Goal: Task Accomplishment & Management: Manage account settings

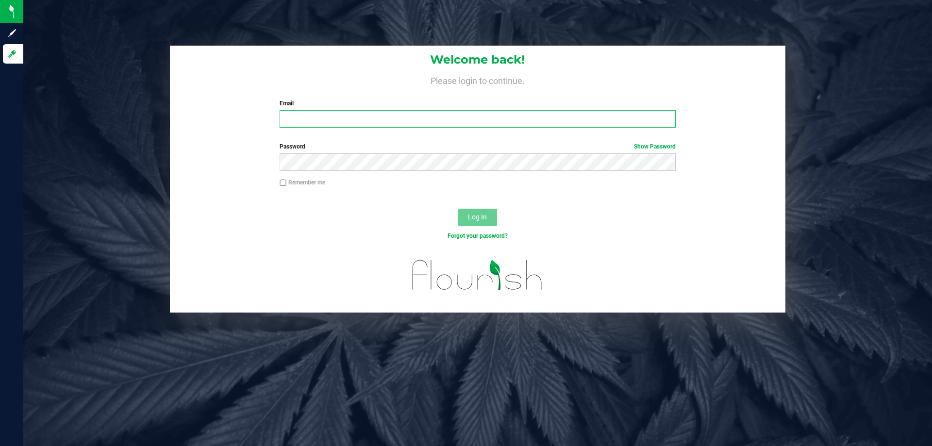
click at [365, 120] on input "Email" at bounding box center [478, 118] width 396 height 17
type input "[EMAIL_ADDRESS][DOMAIN_NAME]"
click at [458, 209] on button "Log In" at bounding box center [477, 217] width 39 height 17
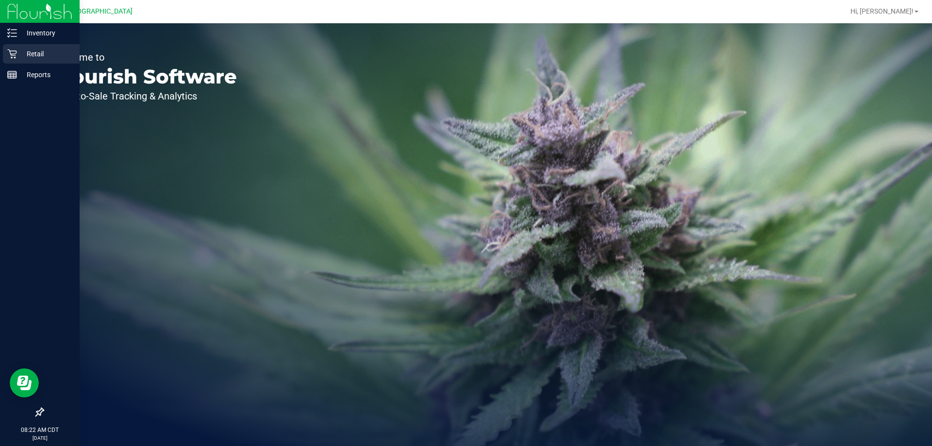
click at [53, 50] on p "Retail" at bounding box center [46, 54] width 58 height 12
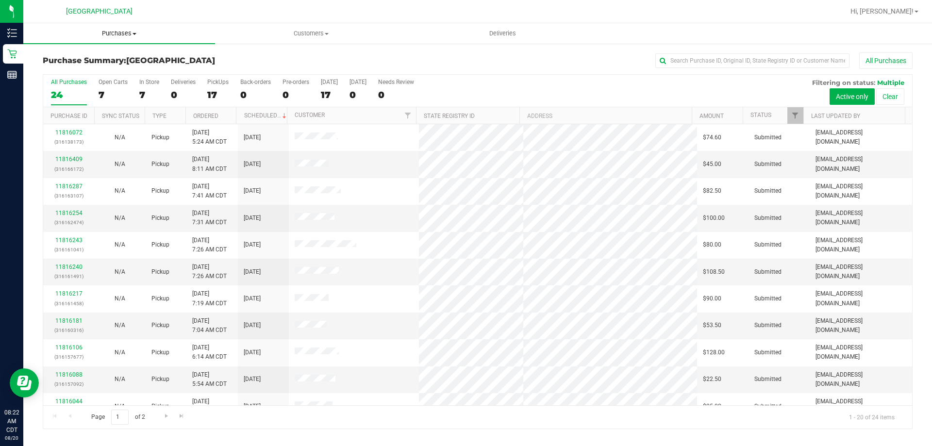
click at [115, 36] on span "Purchases" at bounding box center [119, 33] width 192 height 9
click at [80, 70] on span "Fulfillment" at bounding box center [53, 70] width 60 height 8
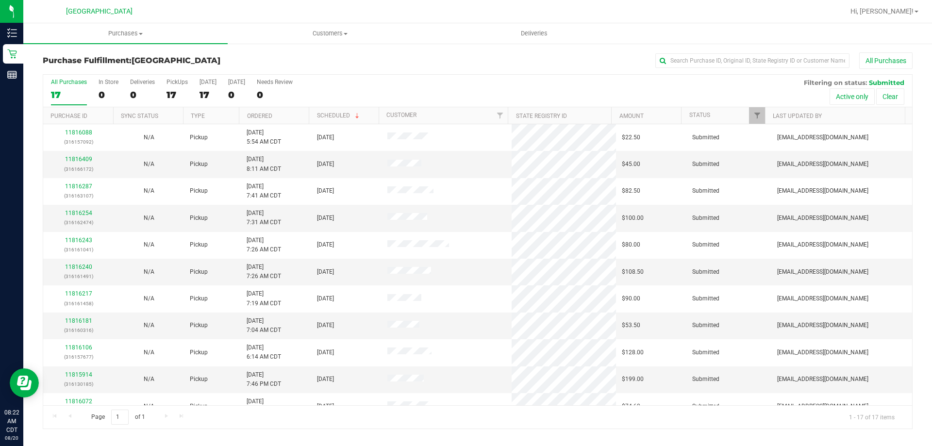
click at [490, 64] on div "All Purchases" at bounding box center [623, 60] width 580 height 17
click at [417, 69] on div "Purchase Fulfillment: [GEOGRAPHIC_DATA] WC All Purchases" at bounding box center [478, 62] width 870 height 21
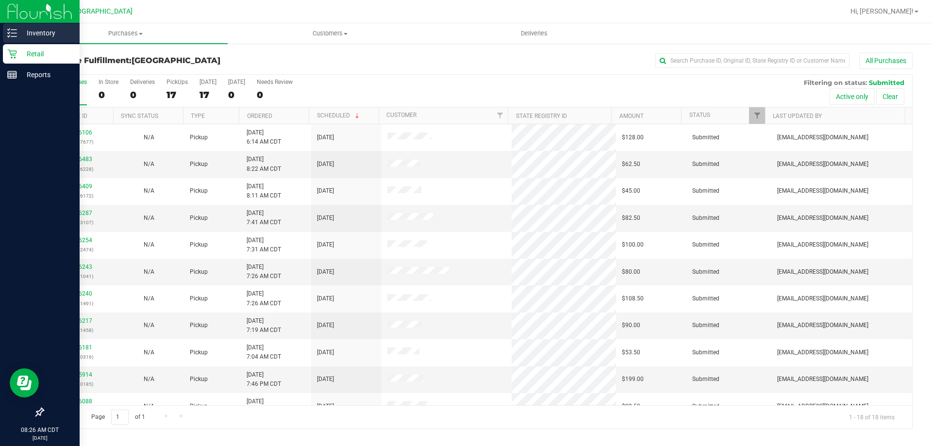
click at [54, 33] on p "Inventory" at bounding box center [46, 33] width 58 height 12
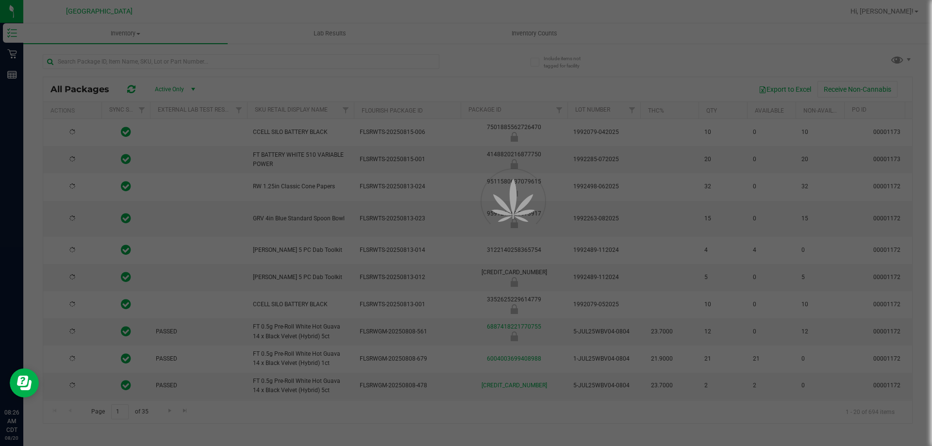
click at [125, 60] on div at bounding box center [466, 223] width 932 height 446
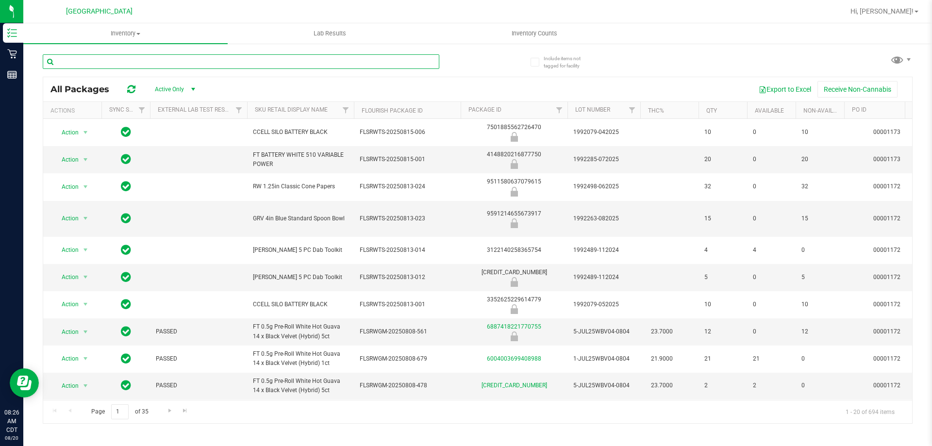
click at [136, 60] on input "text" at bounding box center [241, 61] width 397 height 15
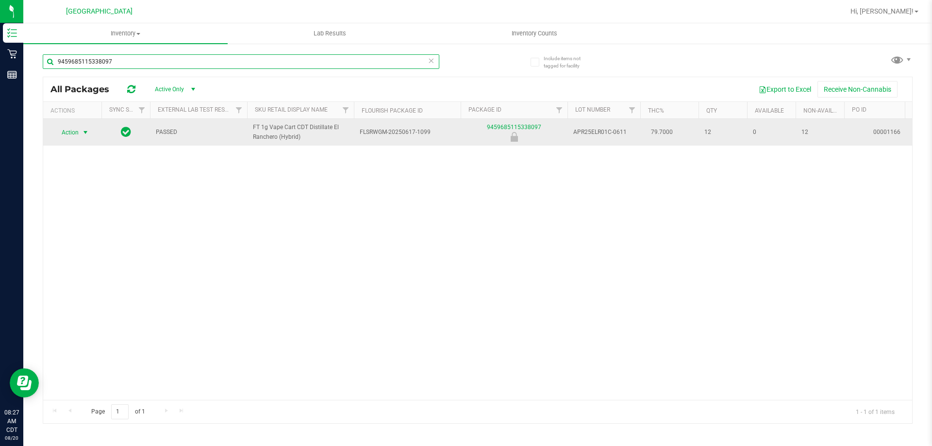
type input "9459685115338097"
click at [82, 130] on span "select" at bounding box center [86, 133] width 8 height 8
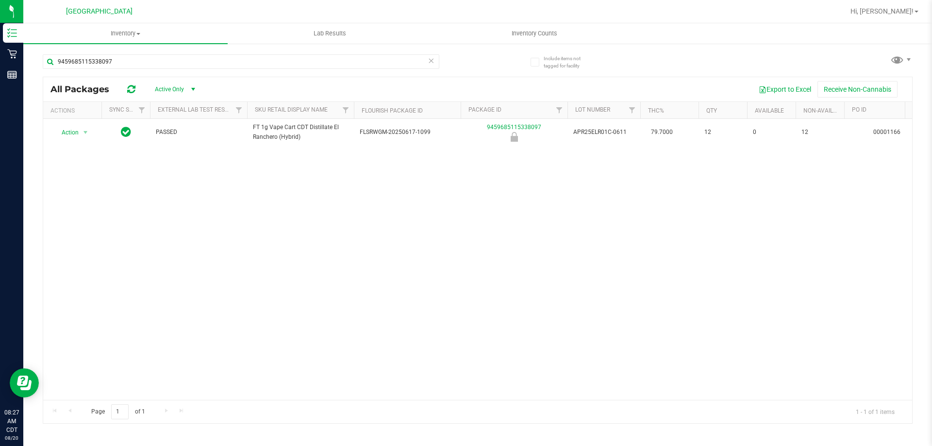
click at [159, 206] on div "Action Action Global inventory Package audit log Print package label Print prod…" at bounding box center [477, 259] width 869 height 281
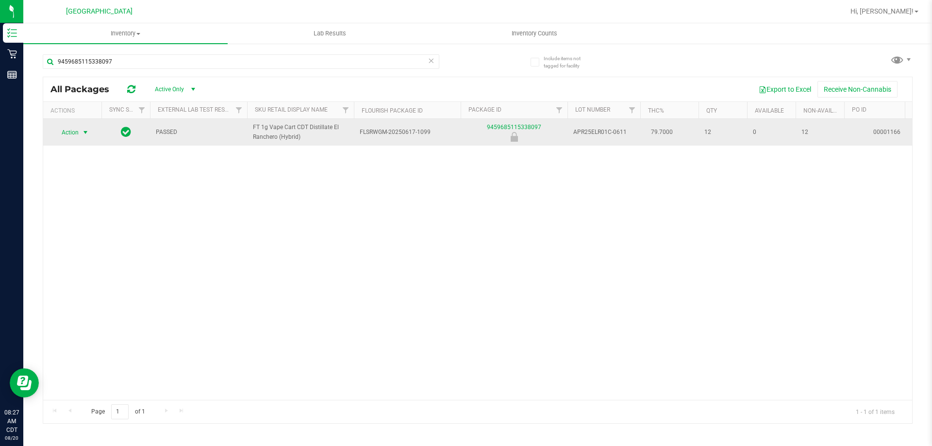
click at [82, 127] on span "select" at bounding box center [86, 133] width 12 height 14
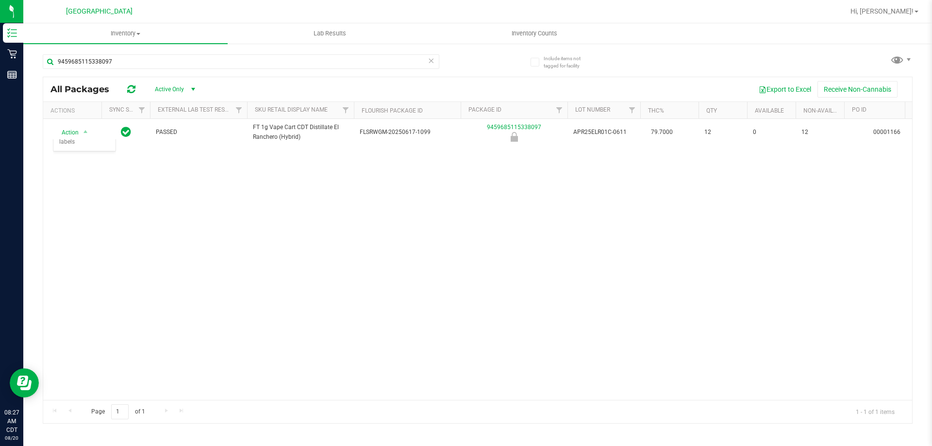
click at [155, 204] on div "Action Action Global inventory Package audit log Print package label Print prod…" at bounding box center [477, 259] width 869 height 281
click at [914, 12] on link "Hi, [PERSON_NAME]!" at bounding box center [885, 11] width 76 height 10
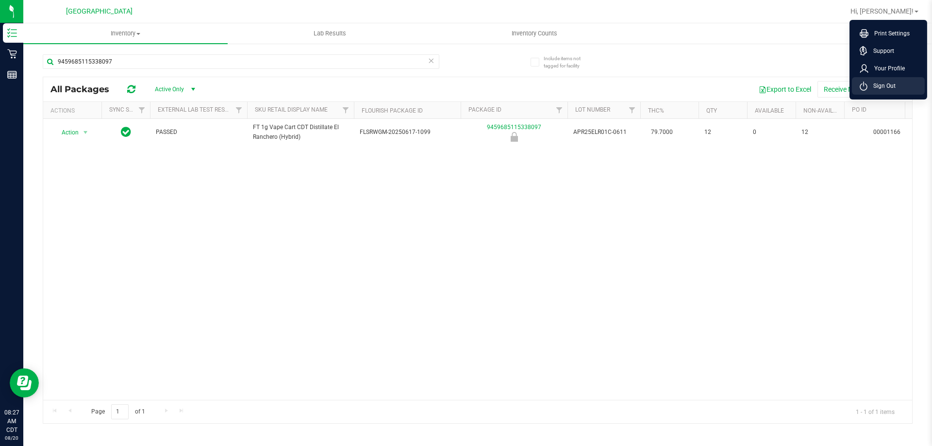
click at [887, 87] on span "Sign Out" at bounding box center [882, 86] width 28 height 10
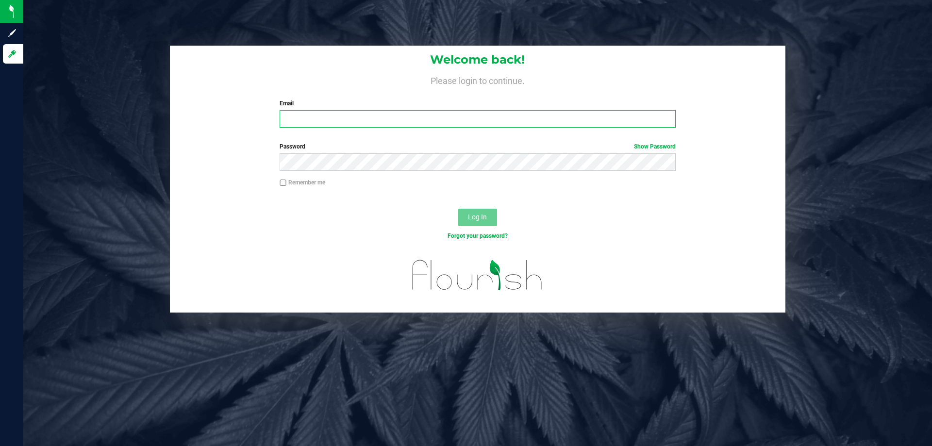
click at [422, 121] on input "Email" at bounding box center [478, 118] width 396 height 17
type input "[EMAIL_ADDRESS][DOMAIN_NAME]"
click at [458, 209] on button "Log In" at bounding box center [477, 217] width 39 height 17
